Goal: Task Accomplishment & Management: Manage account settings

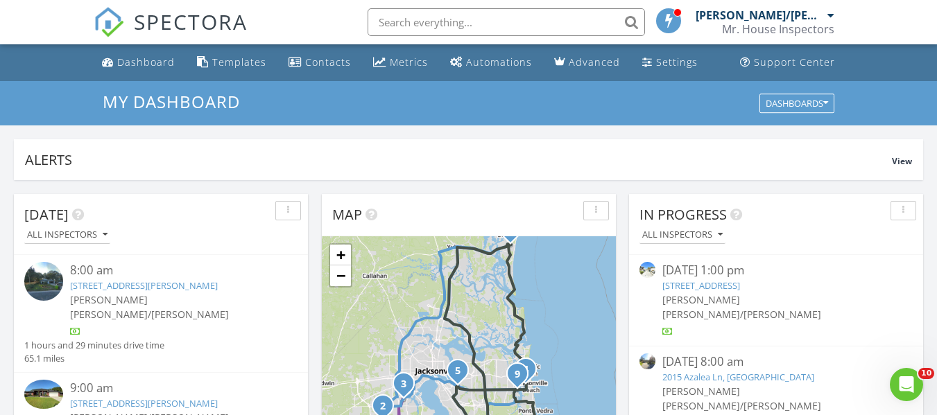
click at [107, 284] on link "[STREET_ADDRESS][PERSON_NAME]" at bounding box center [144, 285] width 148 height 12
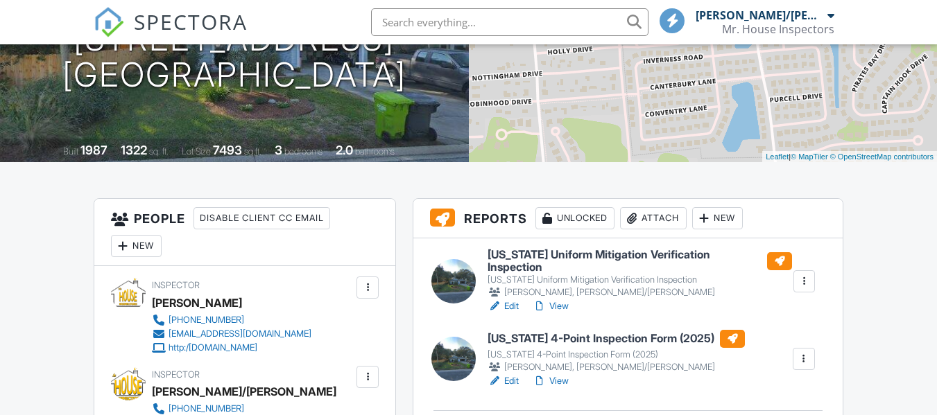
click at [516, 256] on h6 "Florida Uniform Mitigation Verification Inspection" at bounding box center [639, 261] width 304 height 24
click at [564, 331] on h6 "Florida 4-Point Inspection Form (2025)" at bounding box center [615, 339] width 257 height 18
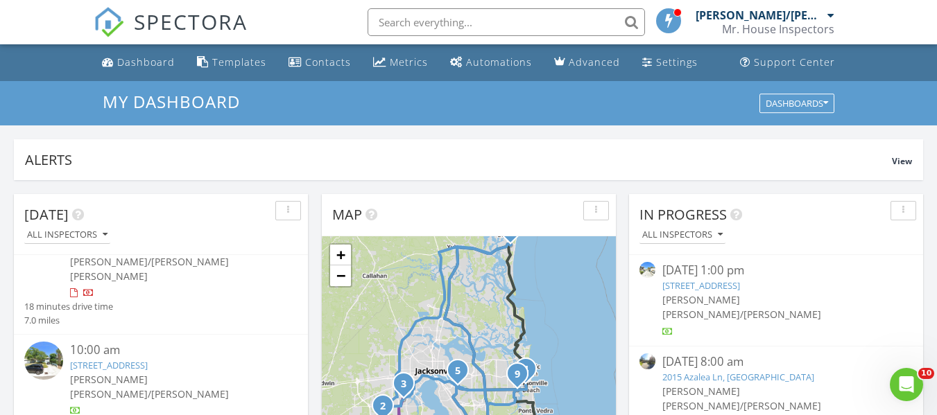
scroll to position [277, 0]
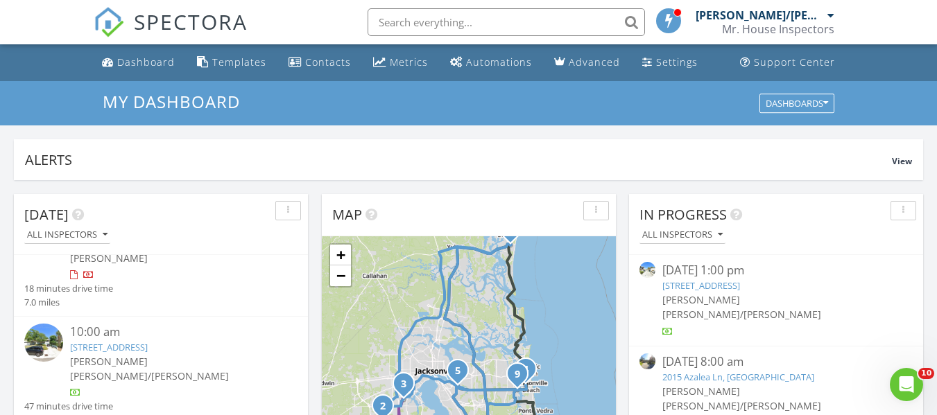
click at [147, 341] on link "[STREET_ADDRESS]" at bounding box center [109, 347] width 78 height 12
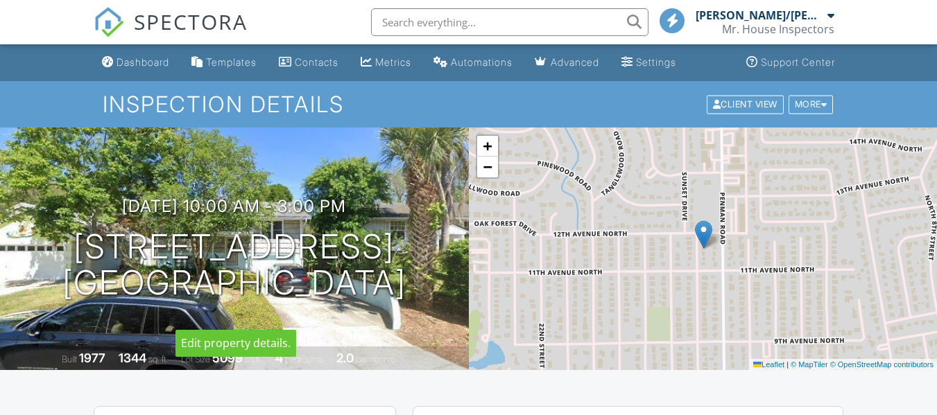
scroll to position [277, 0]
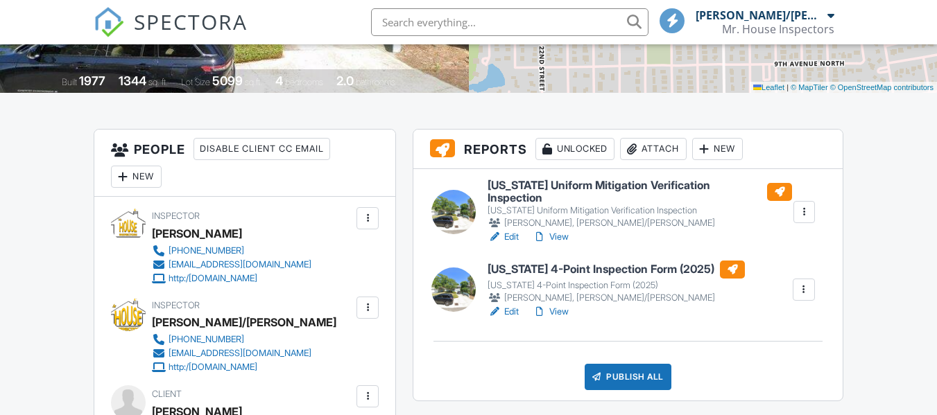
click at [532, 186] on h6 "Florida Uniform Mitigation Verification Inspection" at bounding box center [639, 192] width 304 height 24
click at [557, 261] on h6 "Florida 4-Point Inspection Form (2025)" at bounding box center [615, 270] width 257 height 18
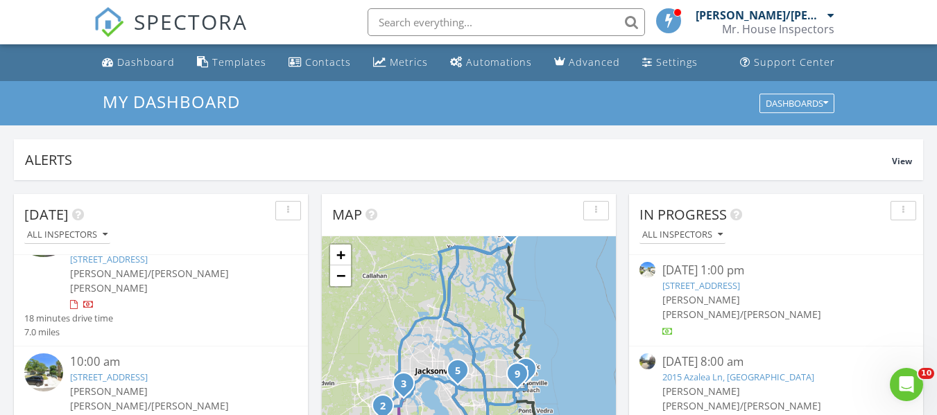
scroll to position [277, 0]
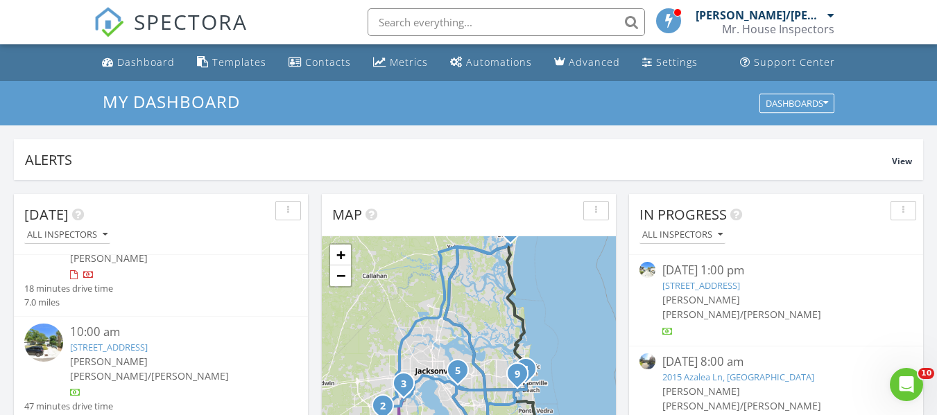
click at [148, 341] on link "1207 16th St N, Jacksonville Beach, FL 32250" at bounding box center [109, 347] width 78 height 12
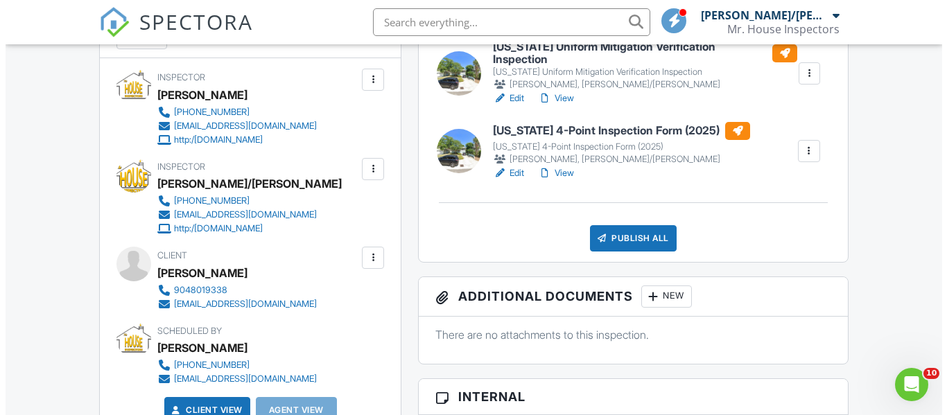
scroll to position [347, 0]
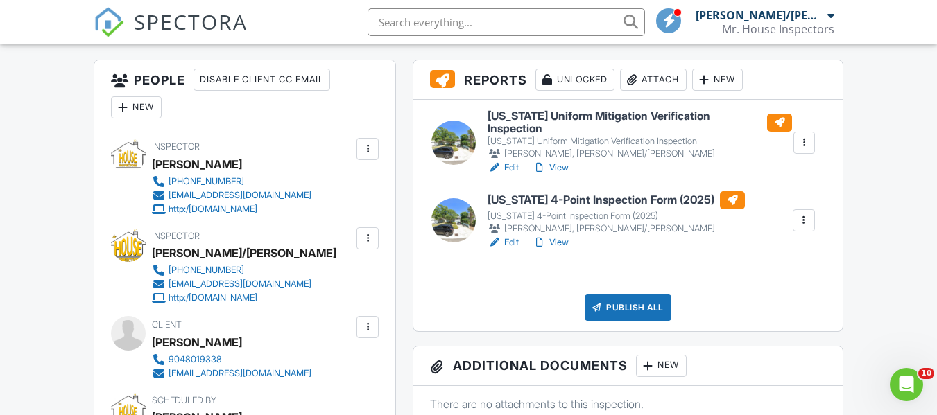
click at [148, 105] on div "New" at bounding box center [136, 107] width 51 height 22
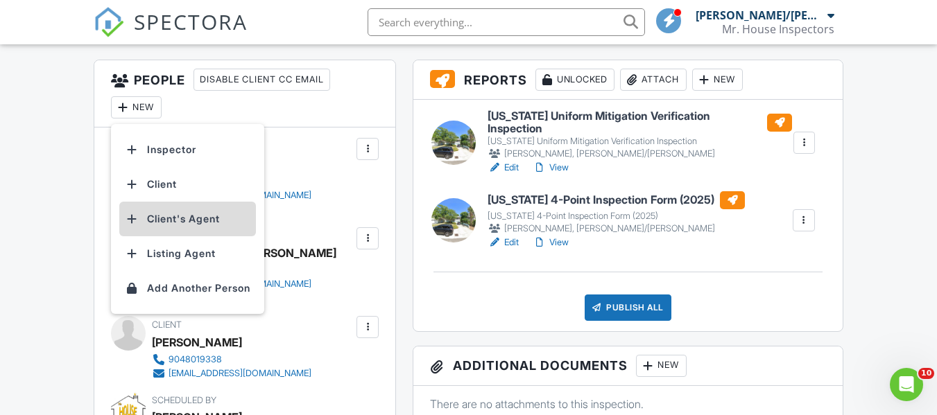
click at [186, 220] on li "Client's Agent" at bounding box center [187, 219] width 137 height 35
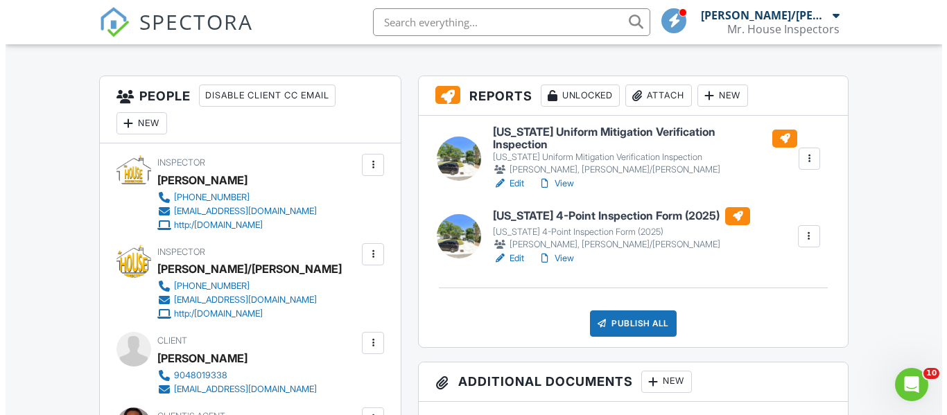
scroll to position [347, 0]
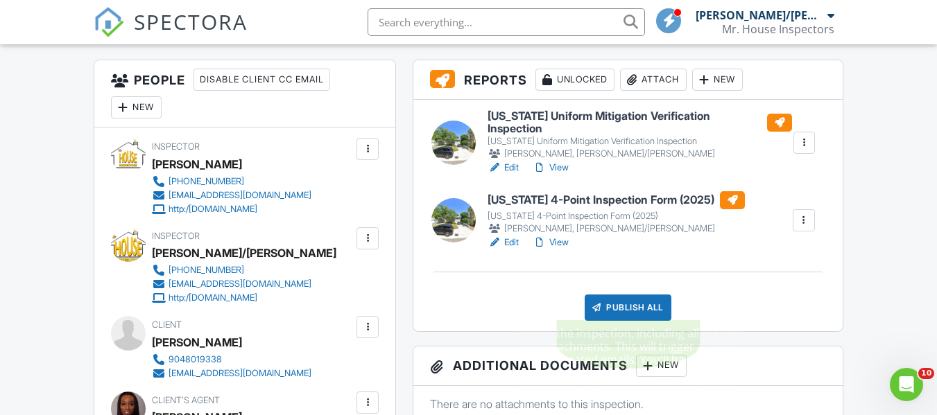
click at [623, 295] on div "Publish All" at bounding box center [627, 308] width 87 height 26
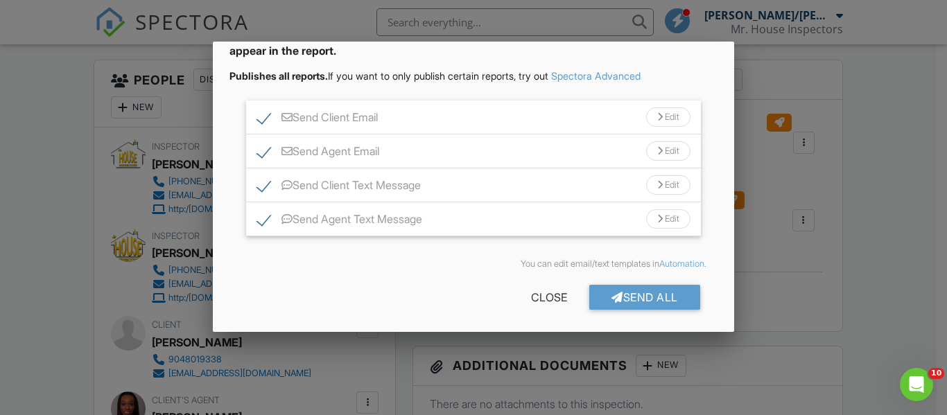
scroll to position [104, 0]
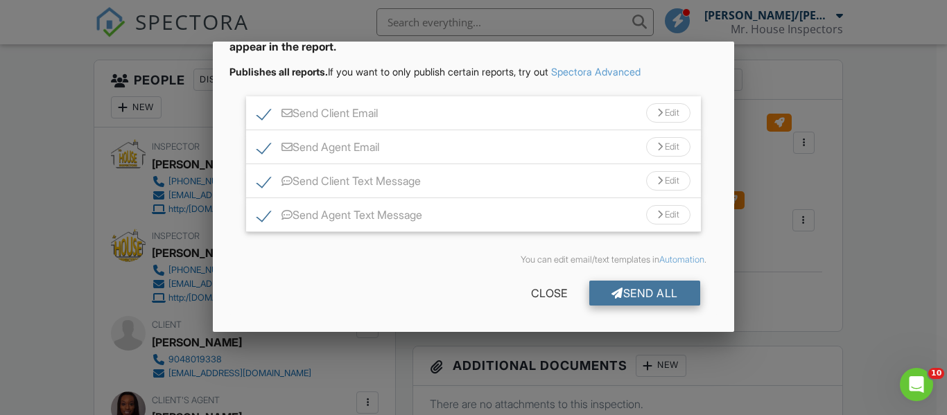
click at [627, 291] on div "Send All" at bounding box center [644, 293] width 111 height 25
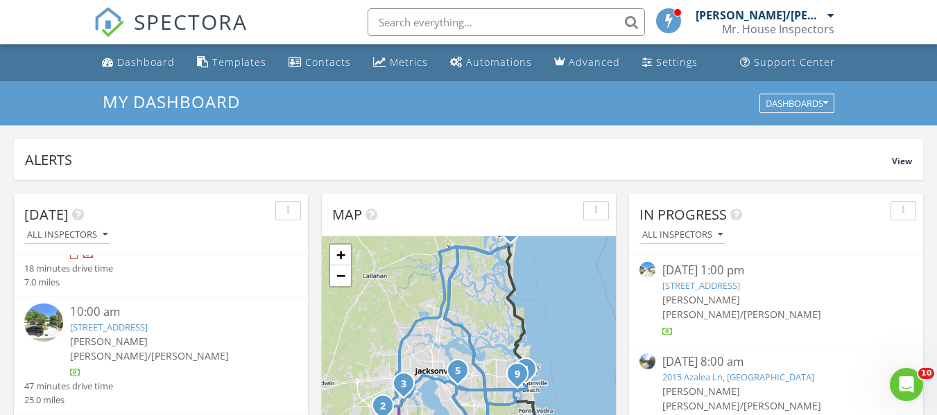
scroll to position [347, 0]
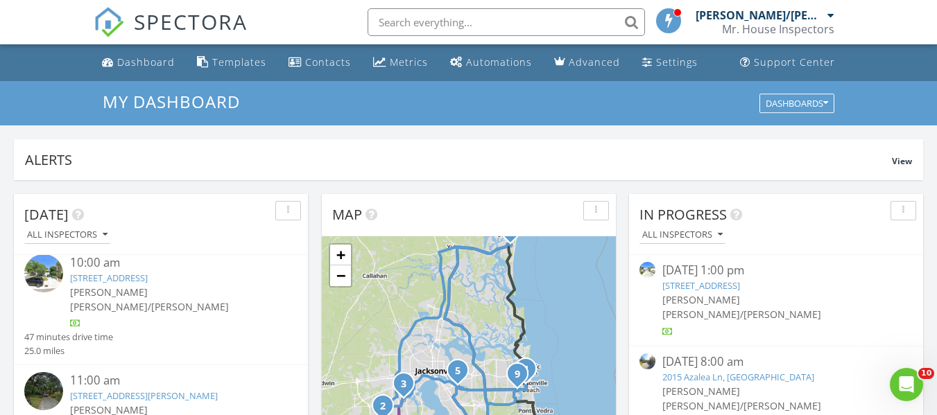
click at [142, 390] on link "[STREET_ADDRESS][PERSON_NAME]" at bounding box center [144, 396] width 148 height 12
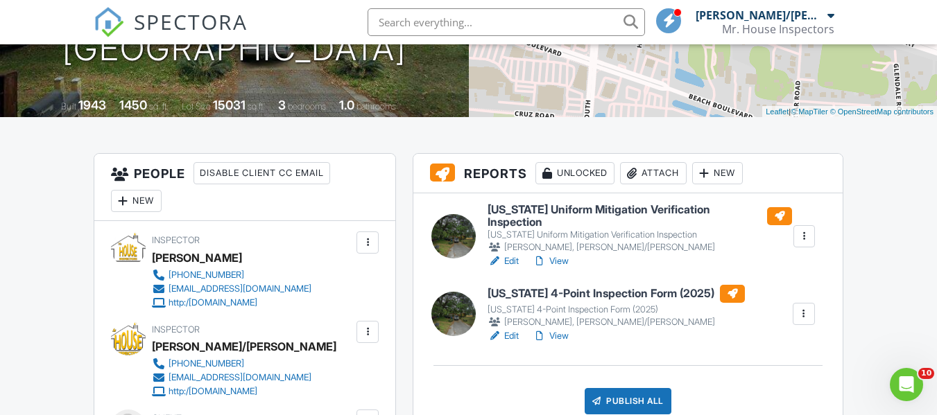
scroll to position [277, 0]
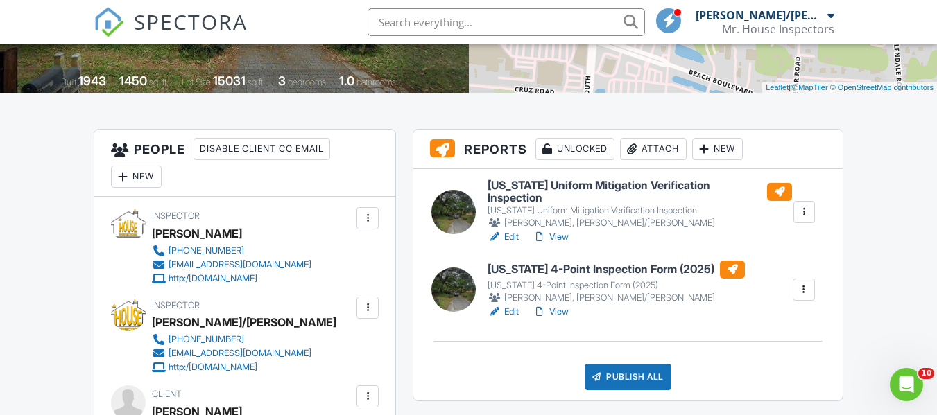
click at [512, 263] on h6 "Florida 4-Point Inspection Form (2025)" at bounding box center [615, 270] width 257 height 18
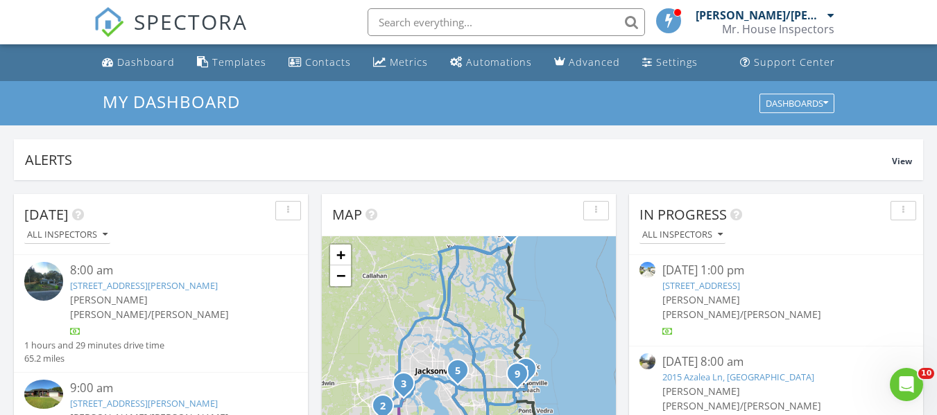
click at [134, 286] on link "[STREET_ADDRESS][PERSON_NAME]" at bounding box center [144, 285] width 148 height 12
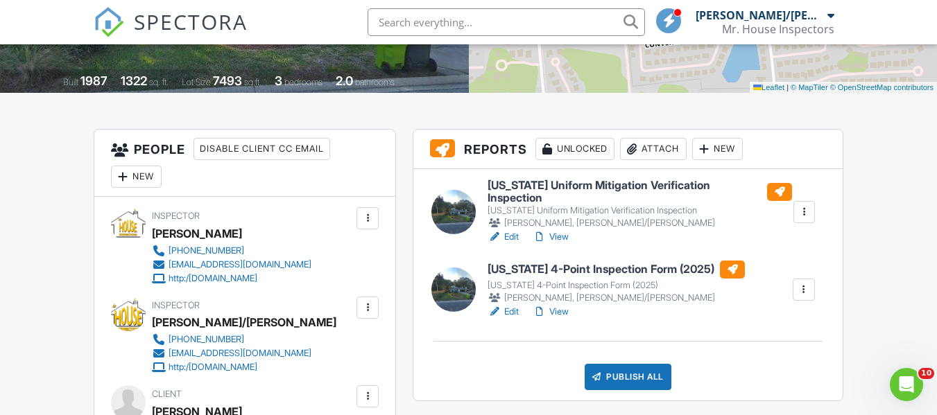
click at [508, 187] on h6 "[US_STATE] Uniform Mitigation Verification Inspection" at bounding box center [639, 192] width 304 height 24
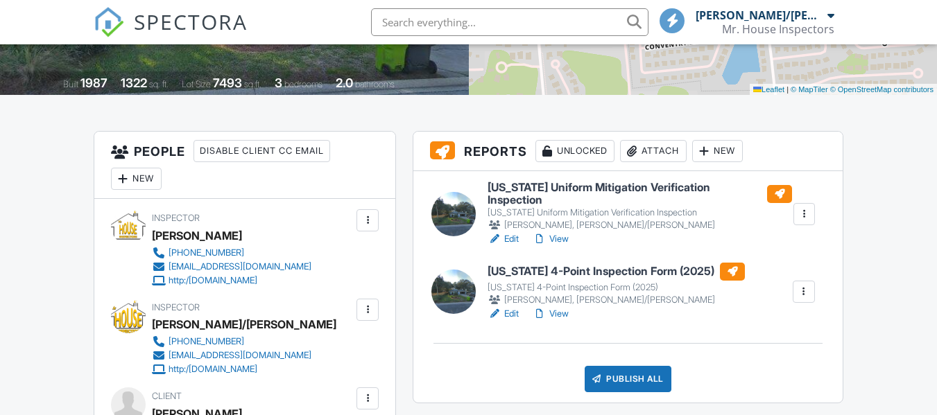
scroll to position [277, 0]
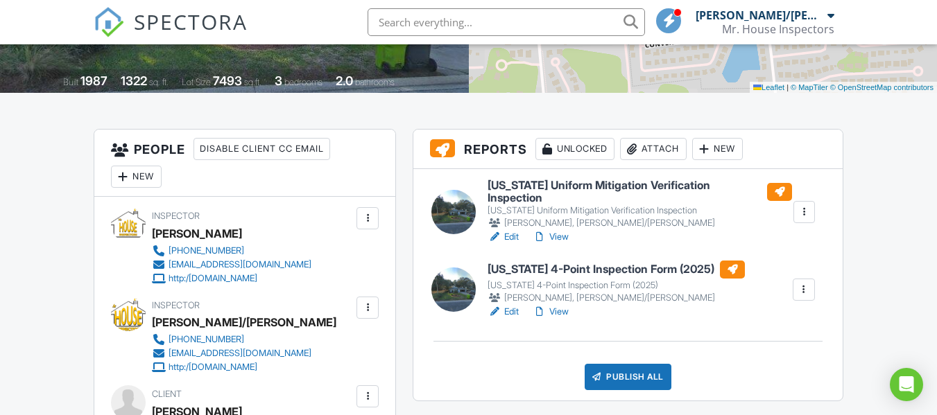
click at [502, 189] on h6 "[US_STATE] Uniform Mitigation Verification Inspection" at bounding box center [639, 192] width 304 height 24
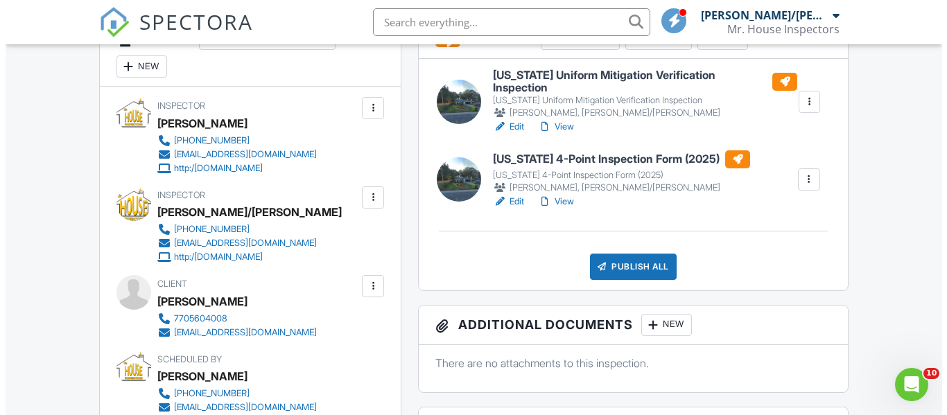
scroll to position [416, 0]
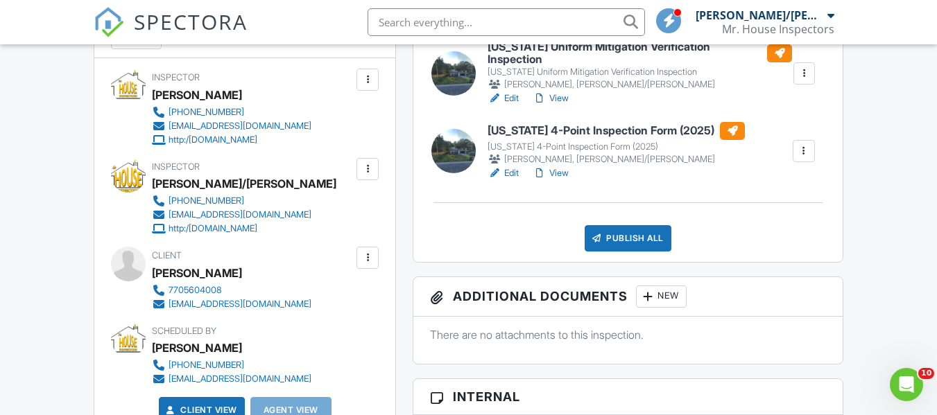
click at [623, 230] on div "Publish All" at bounding box center [627, 238] width 87 height 26
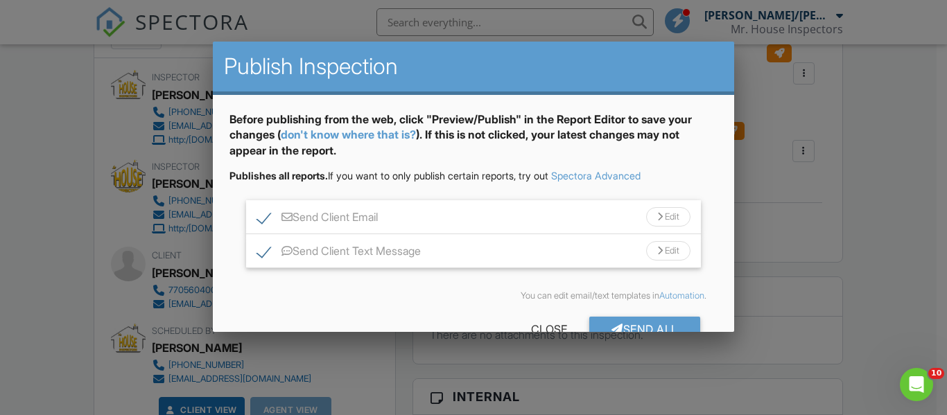
scroll to position [36, 0]
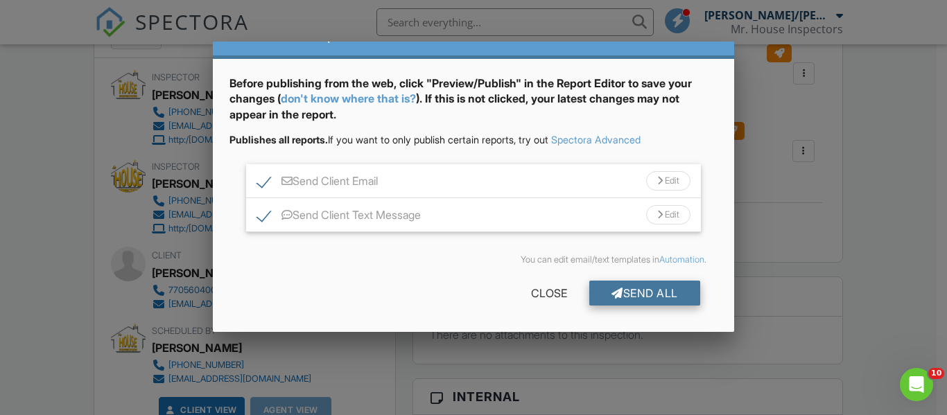
click at [632, 293] on div "Send All" at bounding box center [644, 293] width 111 height 25
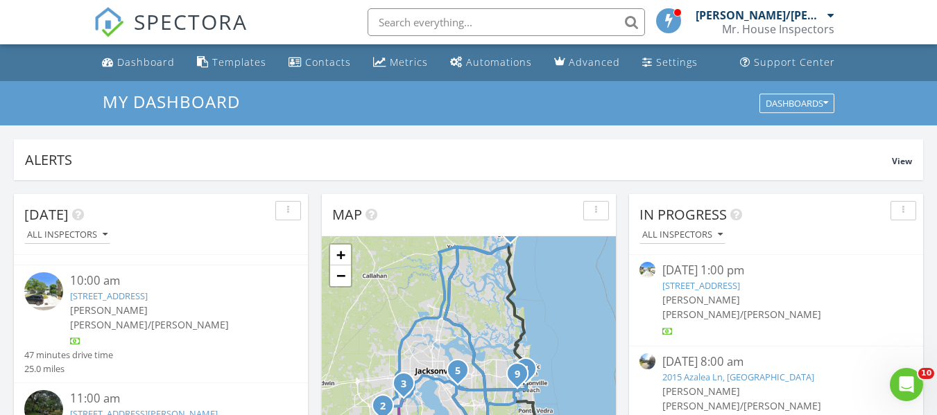
scroll to position [347, 0]
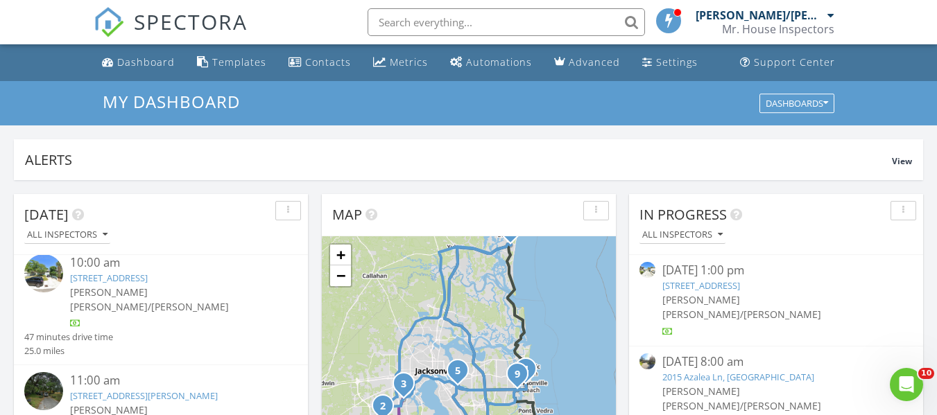
click at [106, 390] on link "6162 Lottie St, Jacksonville, FL 32216" at bounding box center [144, 396] width 148 height 12
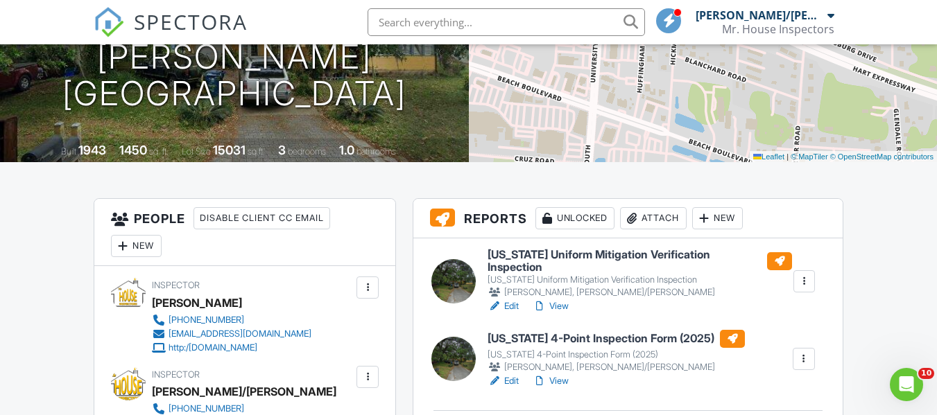
scroll to position [277, 0]
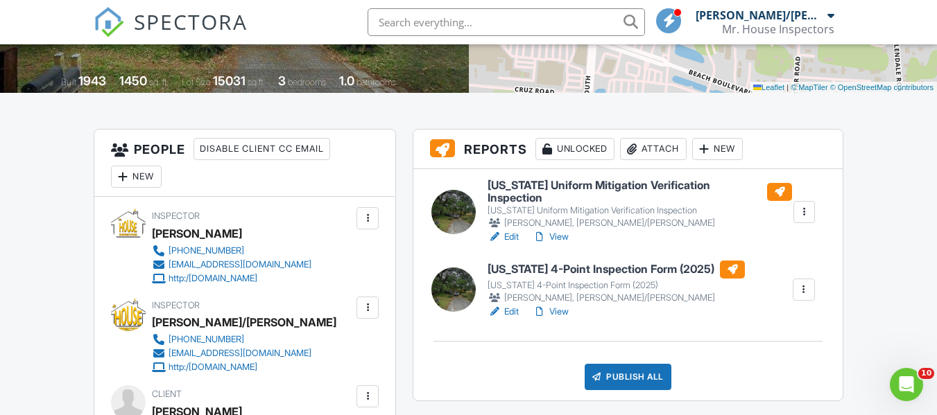
click at [539, 185] on h6 "[US_STATE] Uniform Mitigation Verification Inspection" at bounding box center [639, 192] width 304 height 24
